Goal: Browse casually

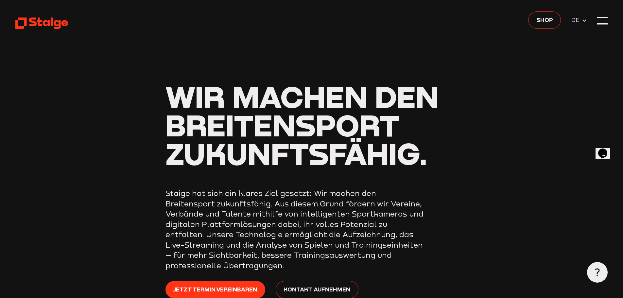
click at [595, 273] on icon at bounding box center [597, 272] width 8 height 8
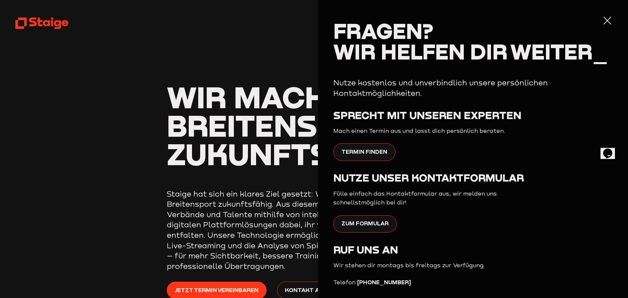
click at [220, 48] on header "Wir machen den Breitensport zukunftsfähig. Staige hat sich ein klares Ziel gese…" at bounding box center [313, 175] width 597 height 350
click at [602, 20] on div at bounding box center [607, 20] width 10 height 10
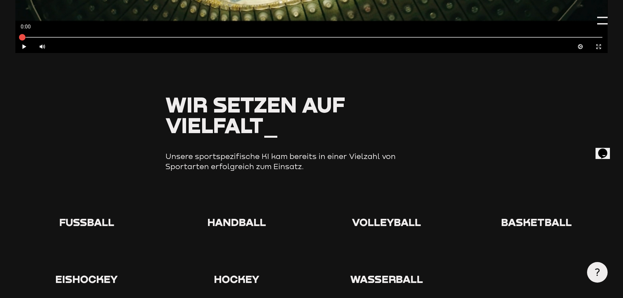
scroll to position [623, 0]
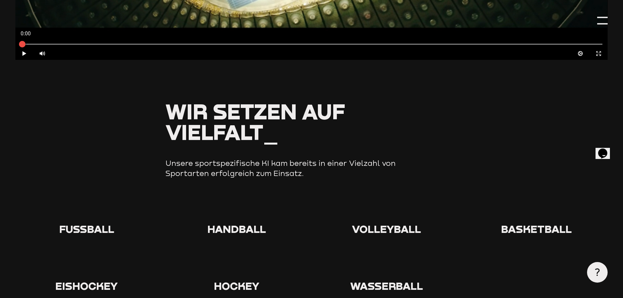
click at [93, 203] on icon at bounding box center [86, 209] width 21 height 21
click at [88, 209] on icon at bounding box center [86, 209] width 21 height 21
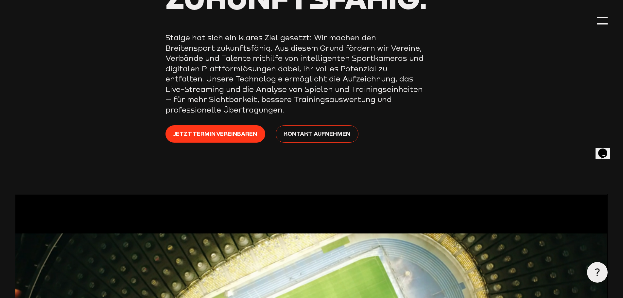
scroll to position [0, 0]
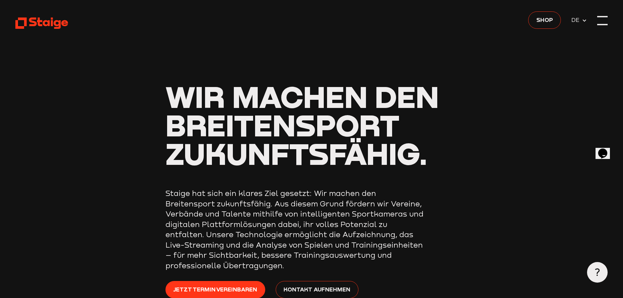
click at [601, 20] on div at bounding box center [602, 20] width 10 height 10
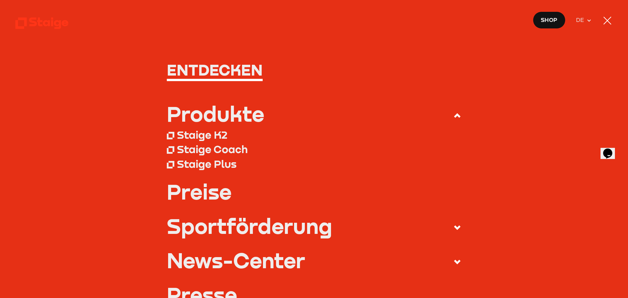
click at [607, 19] on div at bounding box center [607, 20] width 10 height 10
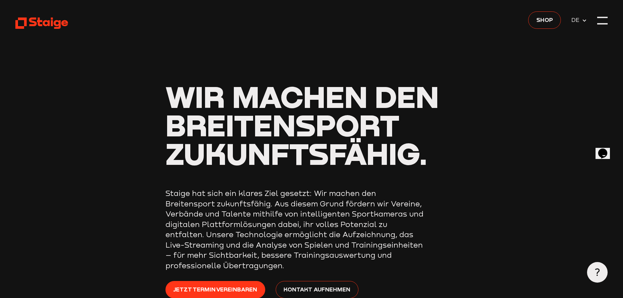
click at [61, 21] on icon at bounding box center [41, 23] width 53 height 13
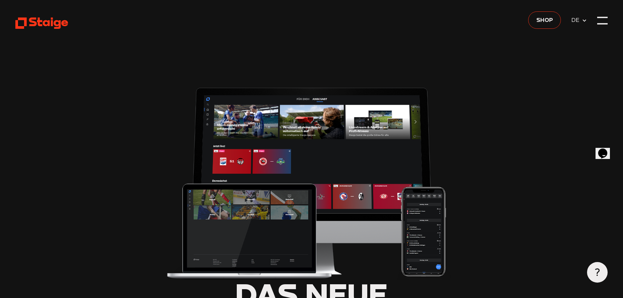
type input "0.8"
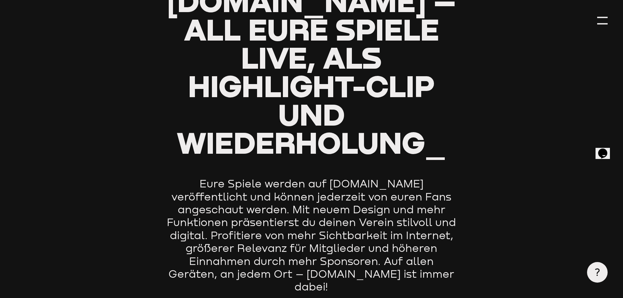
scroll to position [333, 0]
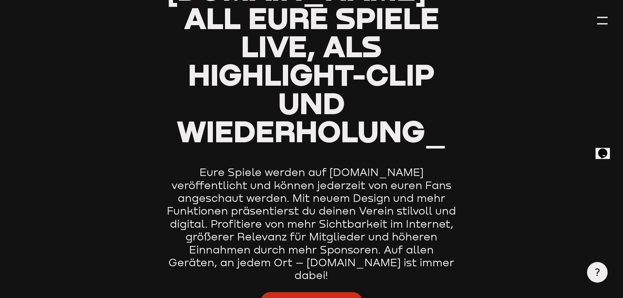
click at [317, 296] on span "Zu Staige.tv" at bounding box center [311, 301] width 80 height 10
